Goal: Transaction & Acquisition: Purchase product/service

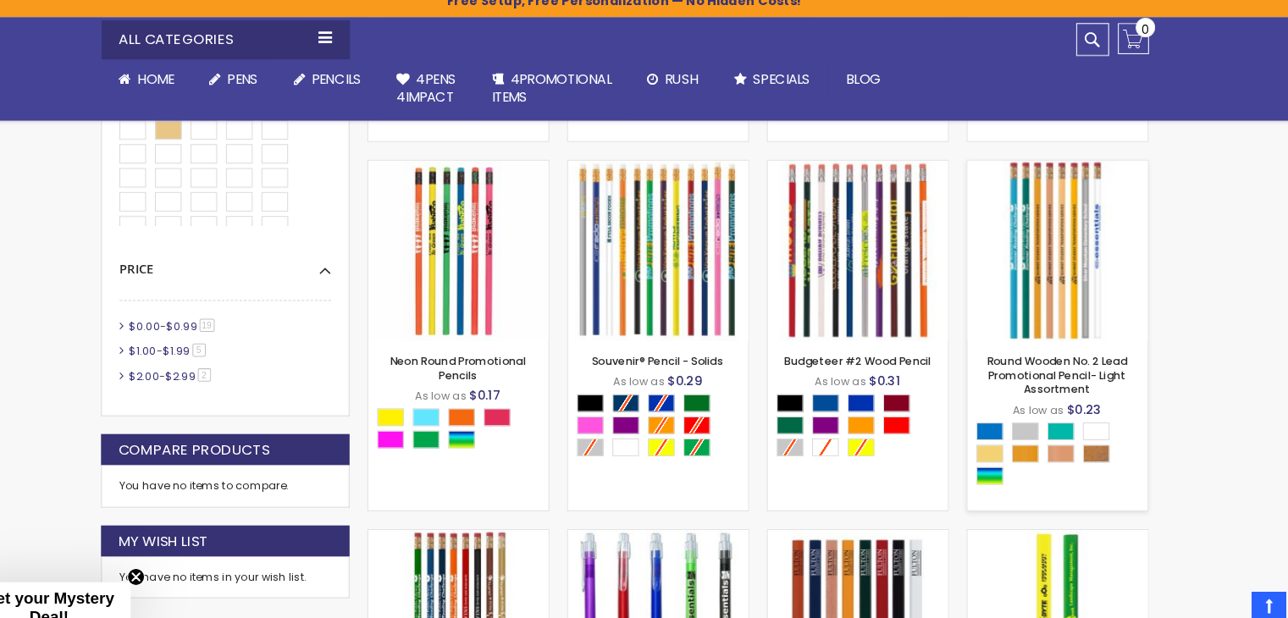
scroll to position [756, 0]
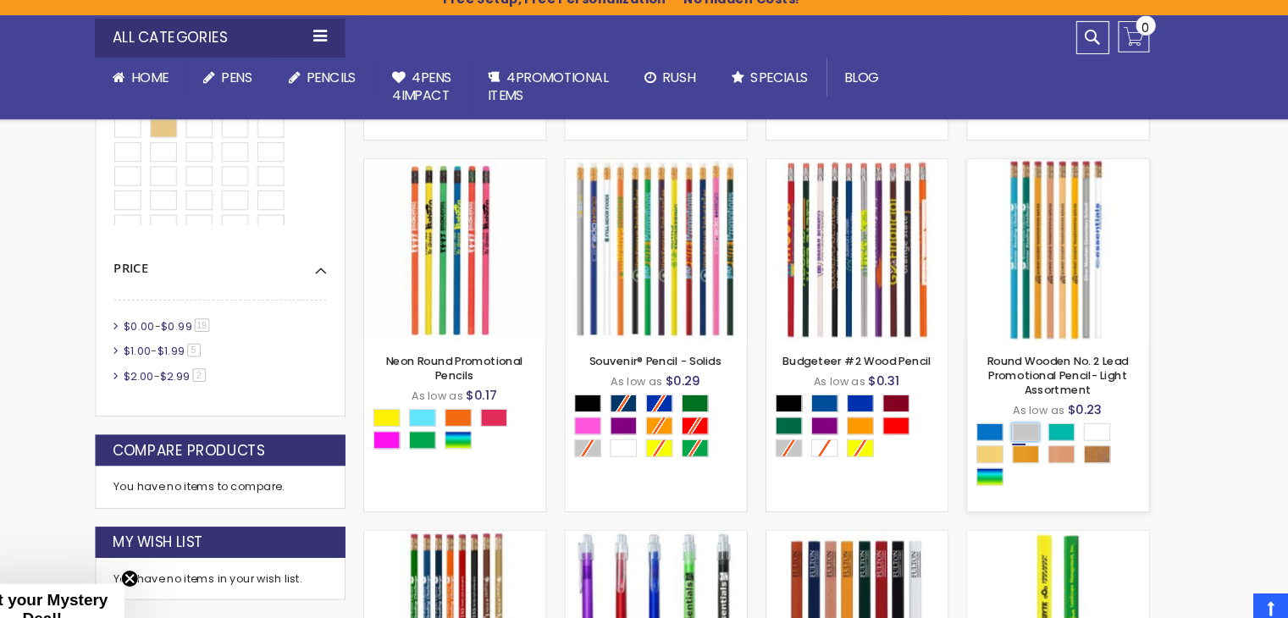
click at [1027, 424] on div "Silver" at bounding box center [1026, 425] width 25 height 17
type input "****"
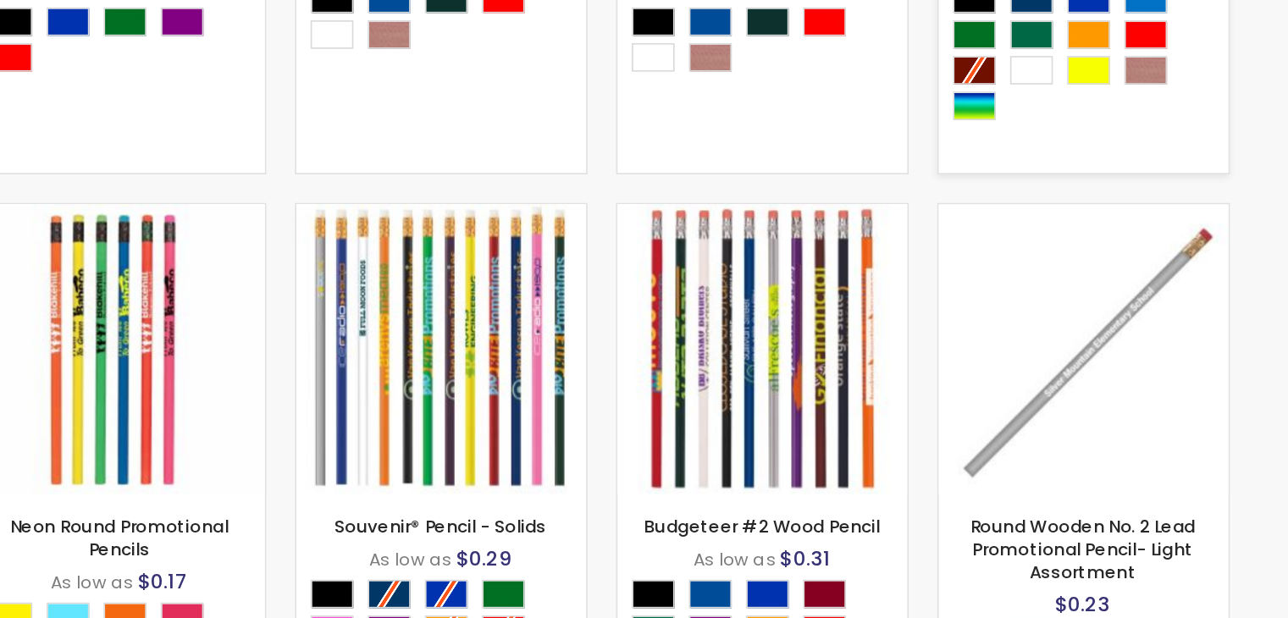
scroll to position [552, 0]
